Goal: Find specific page/section: Find specific page/section

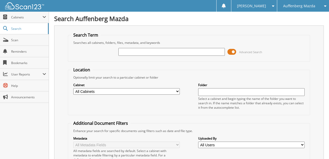
click at [165, 52] on input "text" at bounding box center [171, 52] width 106 height 8
type input "515162"
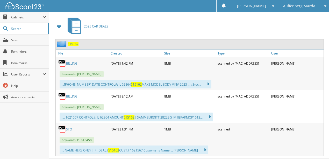
scroll to position [239, 0]
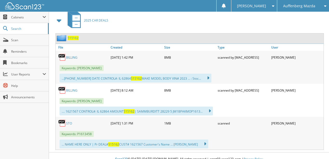
click at [69, 121] on link "STO" at bounding box center [69, 123] width 6 height 4
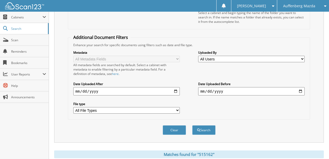
scroll to position [83, 0]
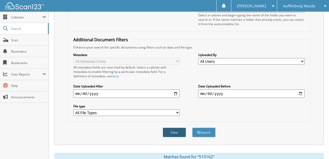
click at [175, 127] on button "Clear" at bounding box center [174, 132] width 23 height 10
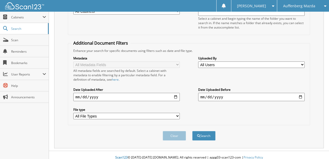
scroll to position [0, 0]
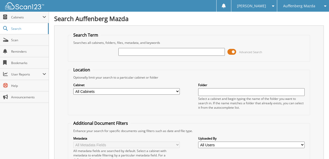
click at [131, 52] on input "text" at bounding box center [171, 52] width 106 height 8
type input "515162"
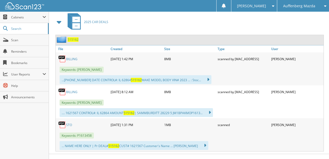
scroll to position [239, 0]
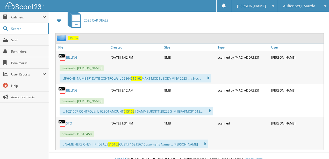
click at [68, 121] on link "STO" at bounding box center [69, 123] width 6 height 4
click at [71, 121] on link "STO" at bounding box center [69, 123] width 6 height 4
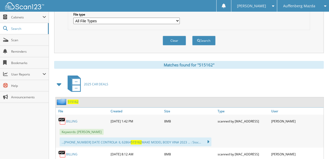
scroll to position [101, 0]
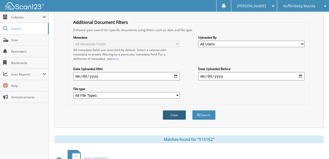
click at [174, 110] on button "Clear" at bounding box center [174, 115] width 23 height 10
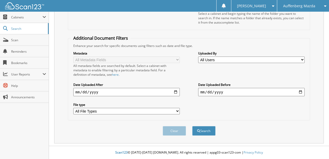
scroll to position [80, 0]
